Goal: Check status

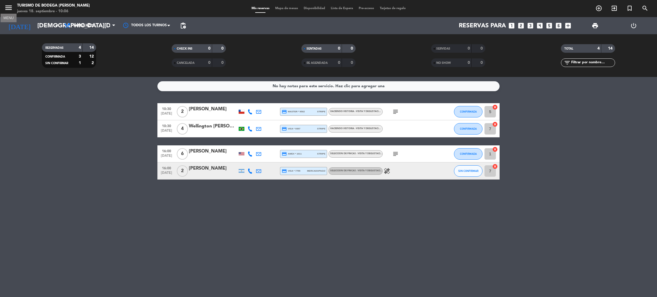
click at [8, 8] on icon "menu" at bounding box center [8, 7] width 9 height 9
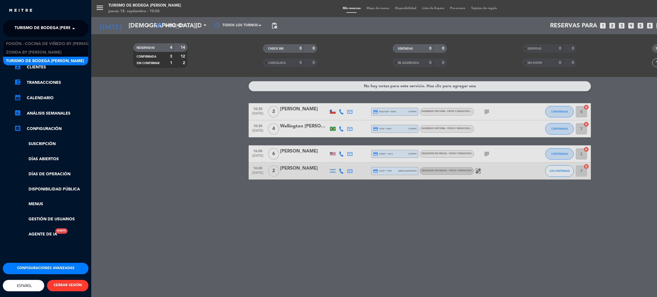
click at [78, 30] on span at bounding box center [75, 29] width 10 height 12
click at [167, 189] on div "menu Turismo de Bodega [PERSON_NAME] [DATE] 18. septiembre - 10:06 Mis reservas…" at bounding box center [419, 148] width 657 height 297
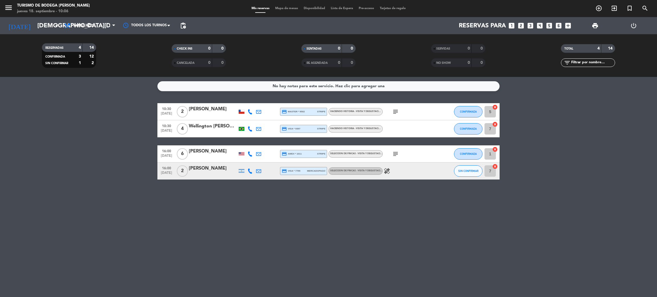
click at [386, 172] on icon "healing" at bounding box center [387, 171] width 7 height 7
click at [290, 204] on div "No hay notas para este servicio. Haz clic para agregar una 10:30 [DATE] 2 [PERS…" at bounding box center [328, 187] width 657 height 220
click at [8, 164] on bookings-row "10:30 [DATE] 2 [PERSON_NAME] credit_card master * 9502 stripe HACIENDO HISTORIA…" at bounding box center [328, 141] width 657 height 76
click at [51, 22] on input "[DEMOGRAPHIC_DATA][DATE]" at bounding box center [74, 25] width 78 height 13
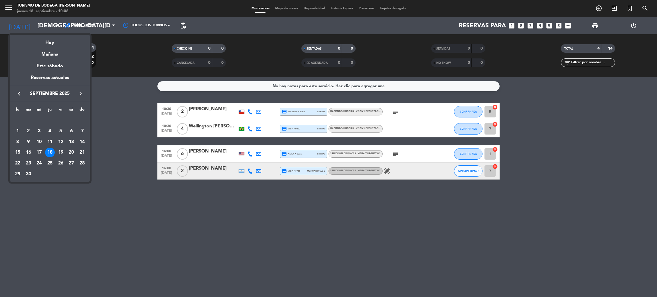
click at [12, 6] on div at bounding box center [328, 148] width 657 height 297
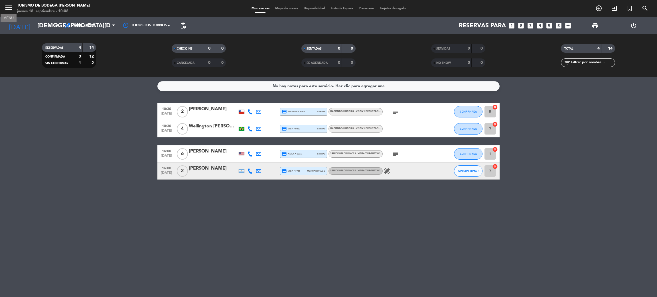
click at [12, 6] on icon "menu" at bounding box center [8, 7] width 9 height 9
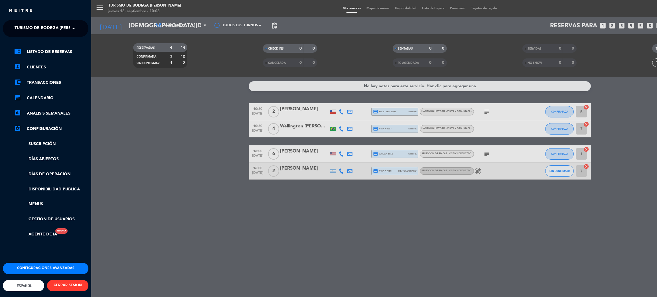
click at [76, 27] on span at bounding box center [75, 29] width 10 height 12
click at [45, 53] on span "Zonda by [PERSON_NAME]" at bounding box center [34, 52] width 56 height 7
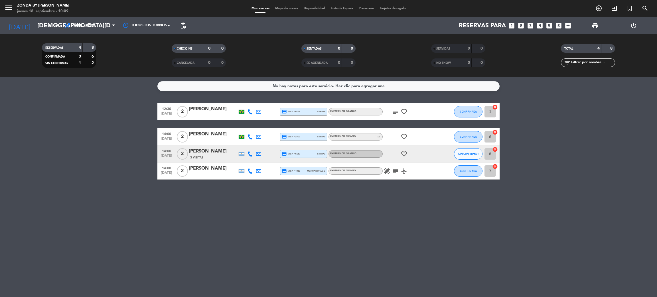
click at [26, 152] on bookings-row "12:30 [DATE] 2 [PERSON_NAME] credit_card visa * 0159 stripe EXPERIENCIA [PERSON…" at bounding box center [328, 141] width 657 height 76
click at [56, 28] on icon "arrow_drop_down" at bounding box center [56, 25] width 7 height 7
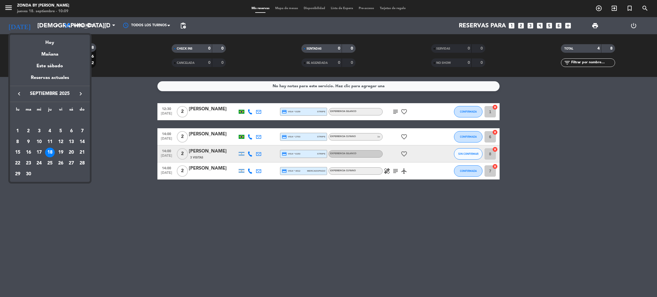
click at [2, 6] on div at bounding box center [328, 148] width 657 height 297
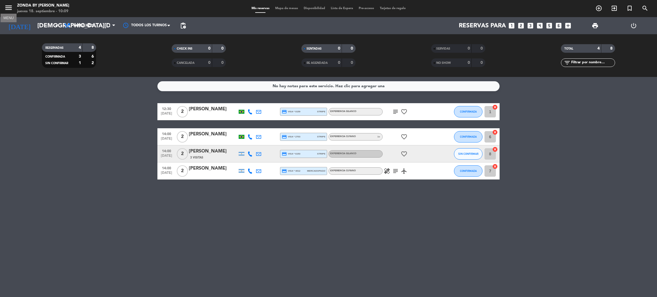
click at [7, 7] on icon "menu" at bounding box center [8, 7] width 9 height 9
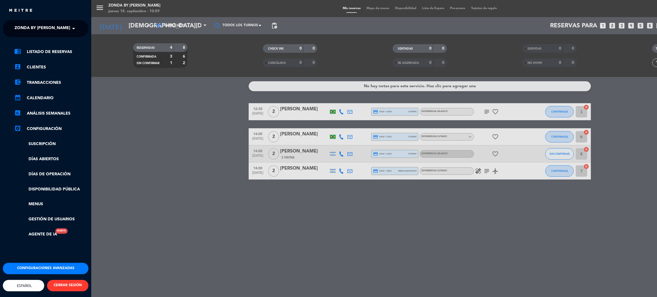
click at [78, 28] on span at bounding box center [75, 29] width 10 height 12
click at [49, 44] on span "Fogón - Cocina de viñedo by [PERSON_NAME]" at bounding box center [56, 44] width 100 height 7
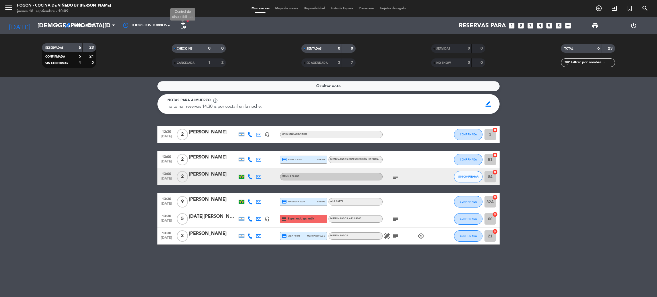
click at [183, 23] on span "pending_actions" at bounding box center [183, 25] width 7 height 7
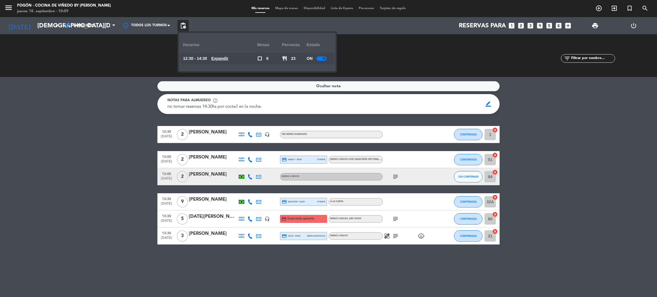
click at [65, 80] on div "Ocultar nota Notas para almuerzo info_outline no tomar reservas 14:30hs por coc…" at bounding box center [328, 187] width 657 height 220
